Goal: Task Accomplishment & Management: Complete application form

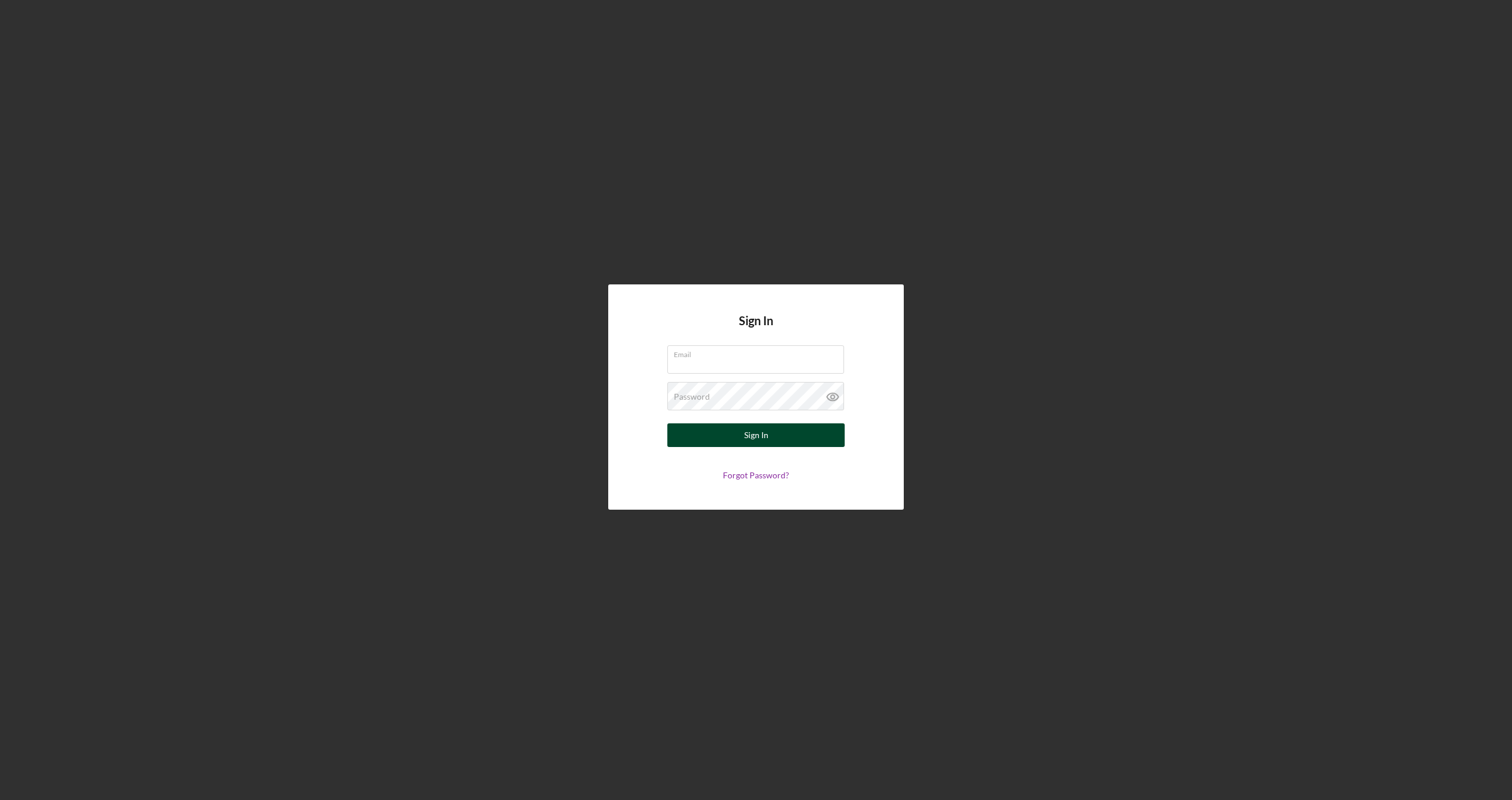
type input "[EMAIL_ADDRESS][DOMAIN_NAME]"
click at [724, 431] on button "Sign In" at bounding box center [756, 434] width 177 height 23
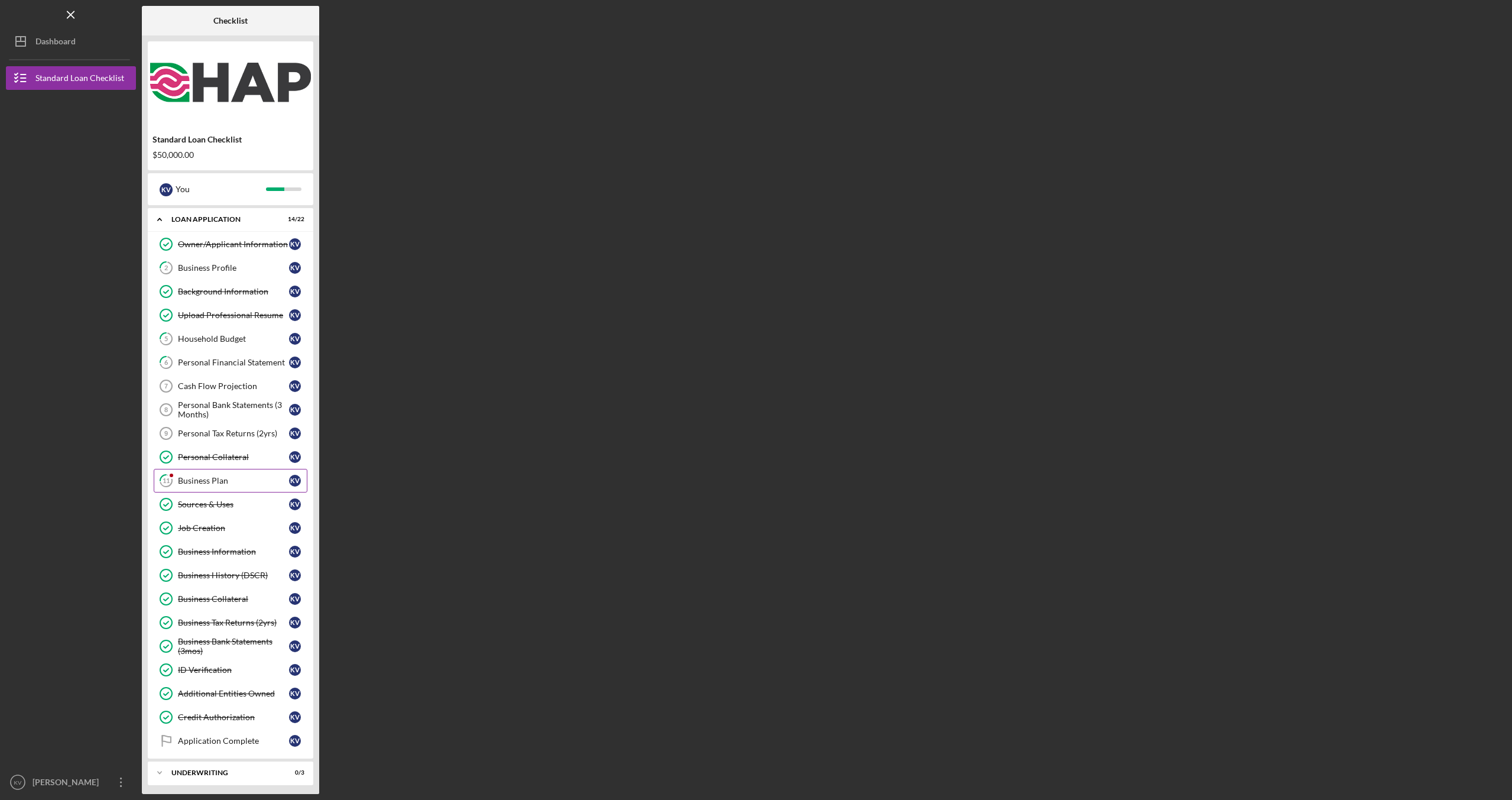
click at [207, 478] on div "Business Plan" at bounding box center [233, 481] width 111 height 9
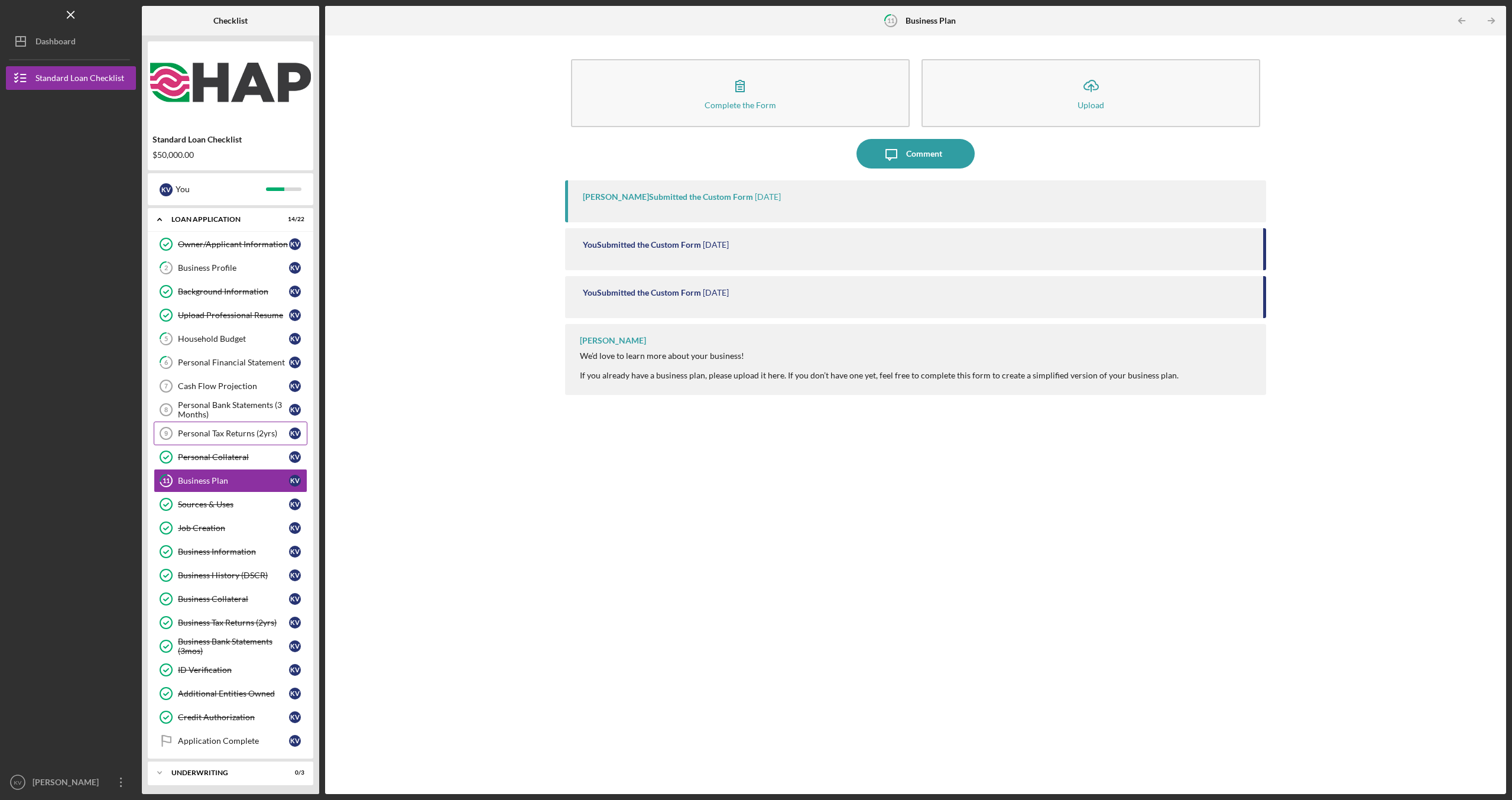
click at [228, 434] on div "Personal Tax Returns (2yrs)" at bounding box center [233, 433] width 111 height 9
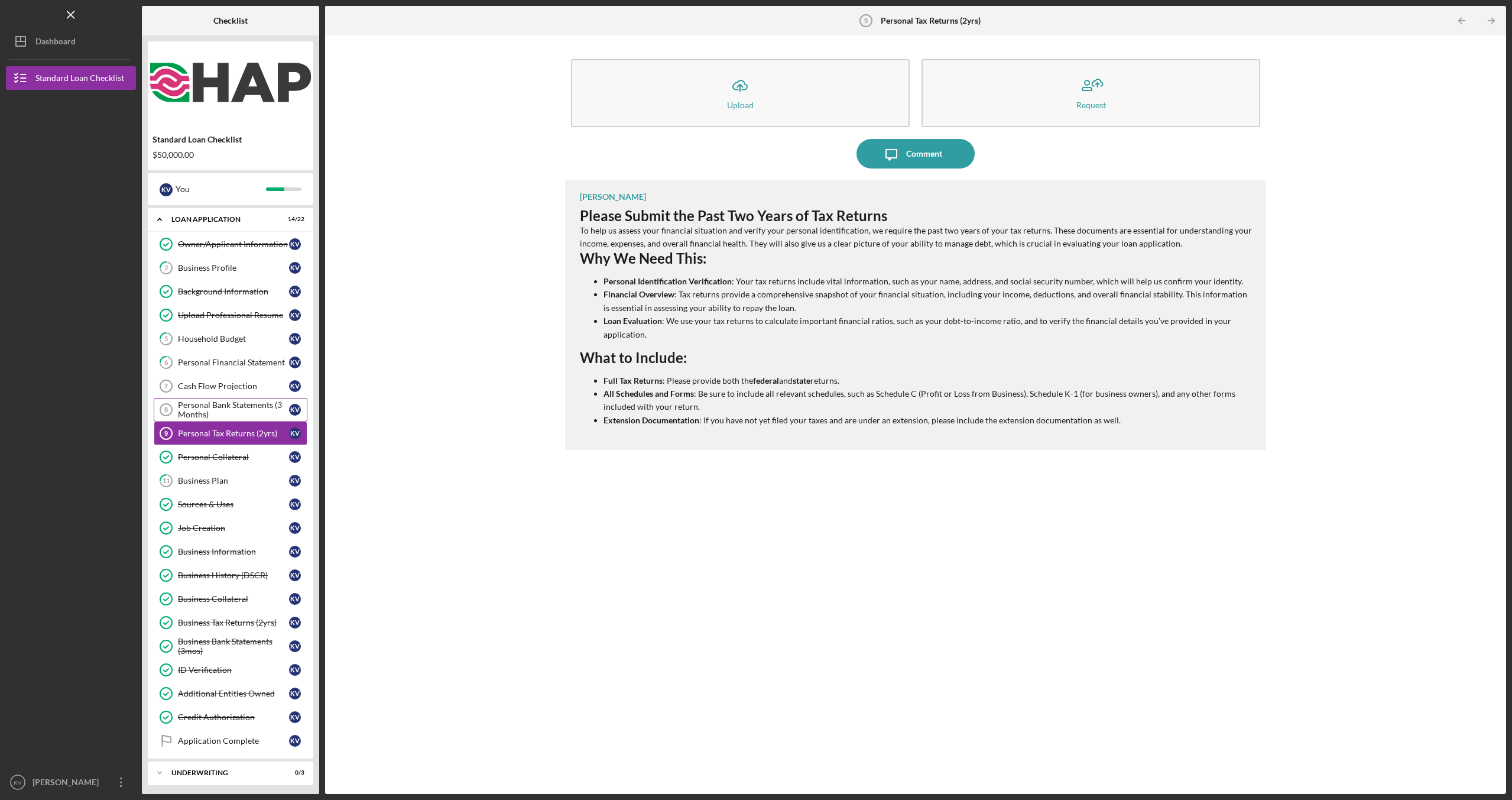
click at [238, 409] on div "Personal Bank Statements (3 Months)" at bounding box center [233, 409] width 111 height 19
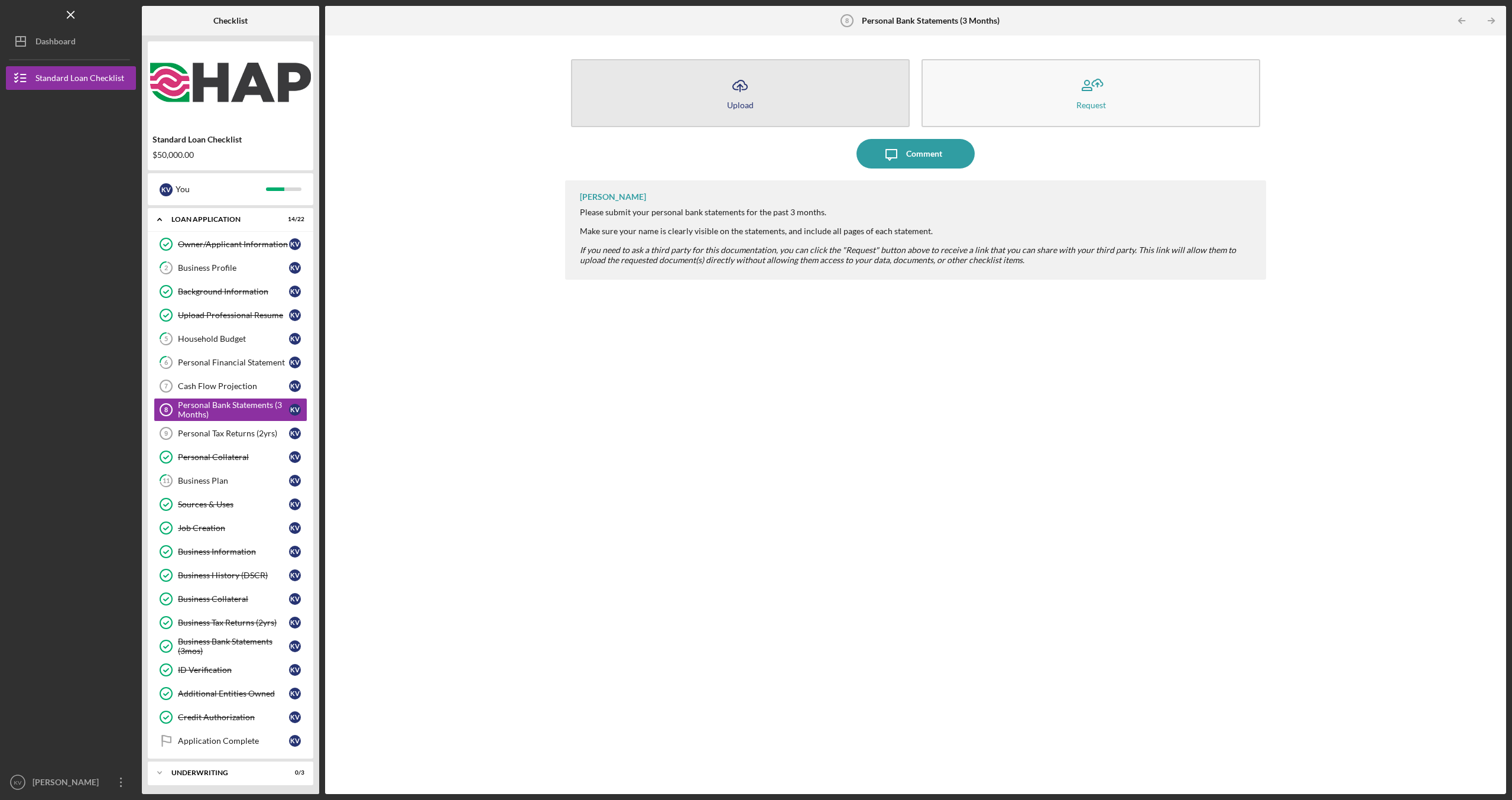
click at [737, 101] on div "Upload" at bounding box center [740, 105] width 26 height 9
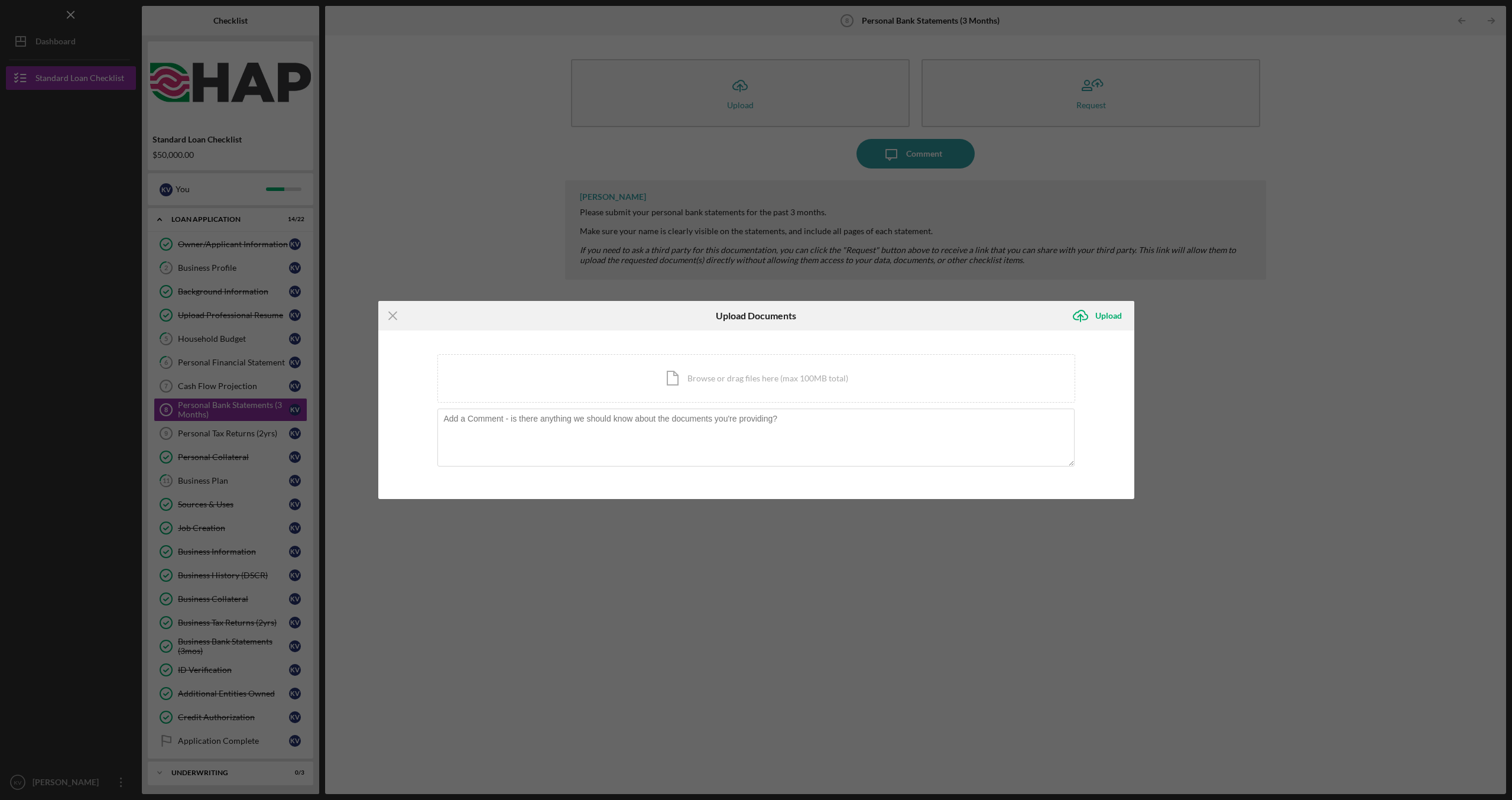
click at [509, 185] on div "Icon/Menu Close Upload Documents Icon/Upload Upload You're uploading documents …" at bounding box center [756, 400] width 1512 height 800
click at [716, 381] on div "Icon/Document Browse or drag files here (max 100MB total) Tap to choose files o…" at bounding box center [756, 378] width 638 height 48
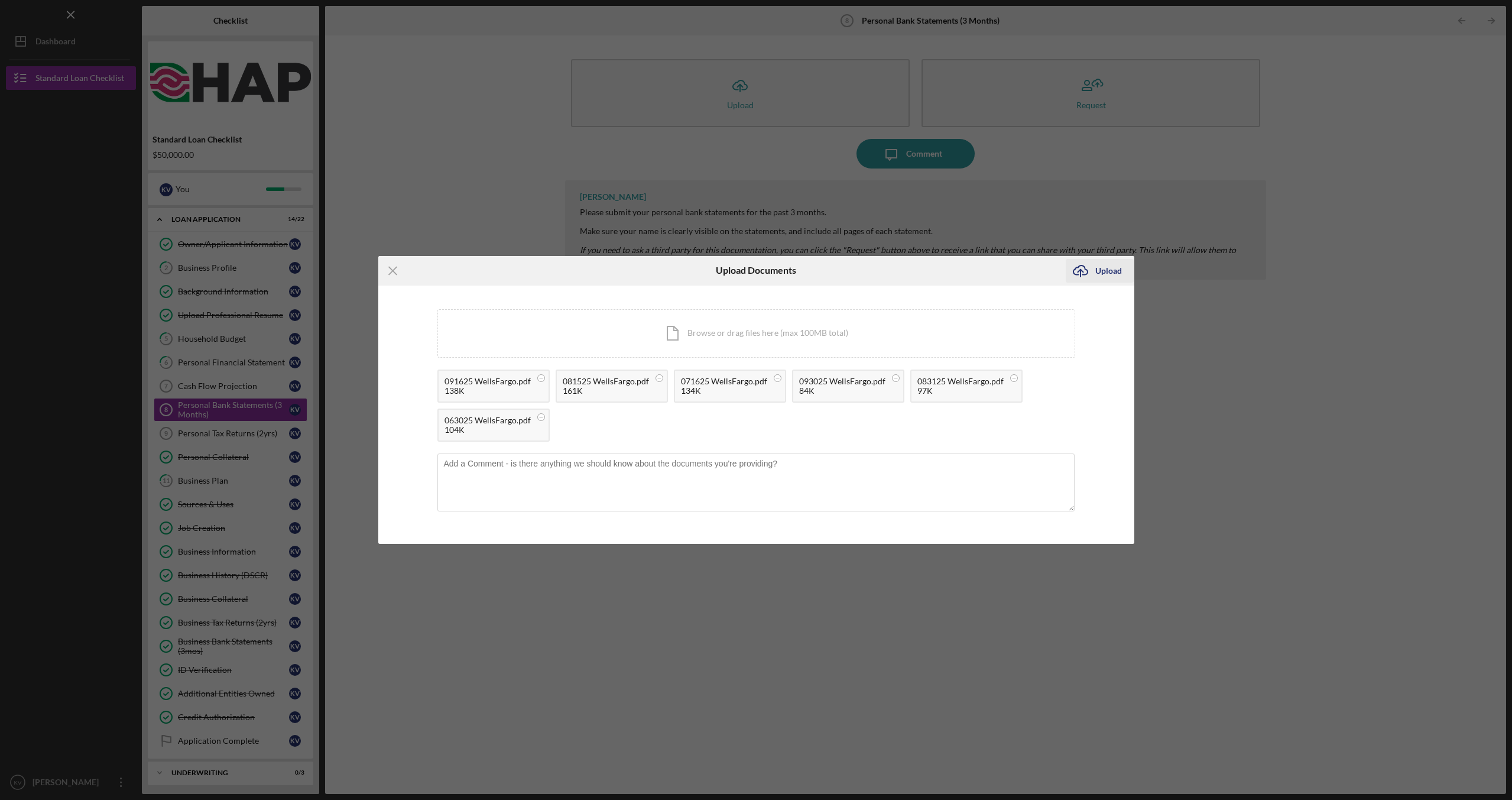
click at [1100, 272] on div "Upload" at bounding box center [1108, 270] width 26 height 23
